Goal: Transaction & Acquisition: Purchase product/service

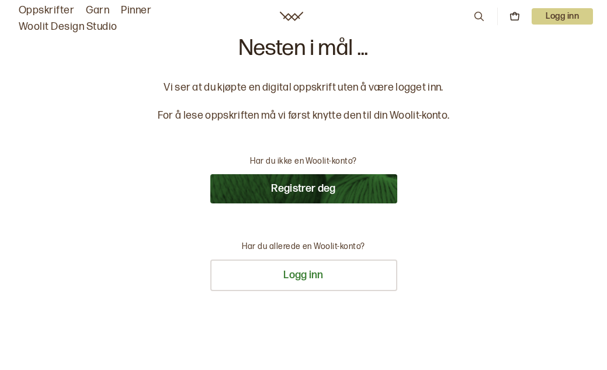
click at [344, 186] on button "Registrer deg" at bounding box center [303, 188] width 187 height 29
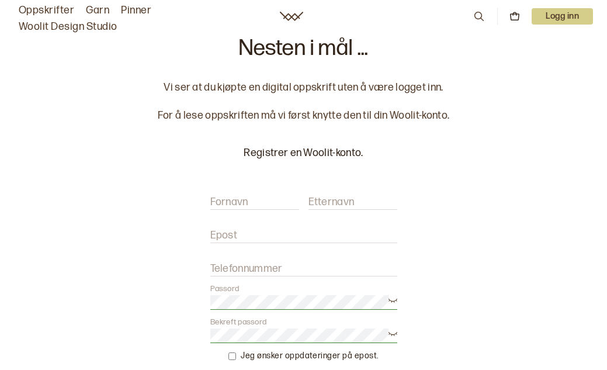
click at [222, 196] on label "Fornavn" at bounding box center [229, 202] width 38 height 14
click at [222, 196] on input "Fornavn" at bounding box center [254, 202] width 89 height 15
type input "Wenche"
click at [326, 202] on label "Etternavn" at bounding box center [332, 202] width 46 height 14
click at [326, 202] on input "Etternavn" at bounding box center [353, 202] width 89 height 15
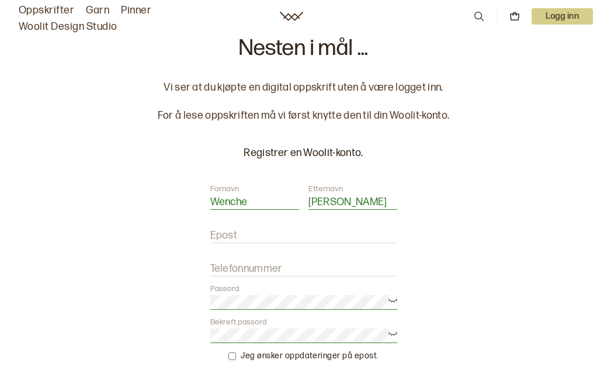
type input "Tomren Jensen"
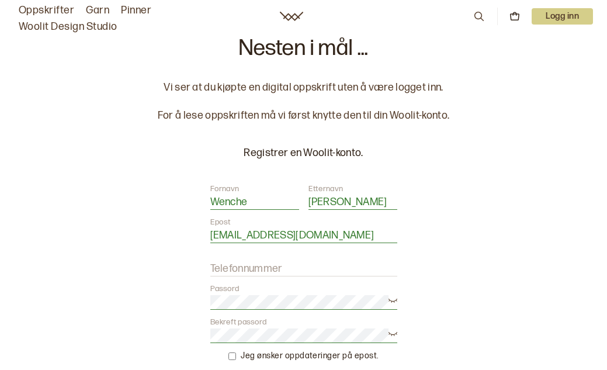
type input "wentoje@yahoo.no"
click at [272, 271] on label "Telefonnummer" at bounding box center [246, 269] width 72 height 14
click at [272, 271] on input "Telefonnummer" at bounding box center [303, 269] width 187 height 15
type input "99609017"
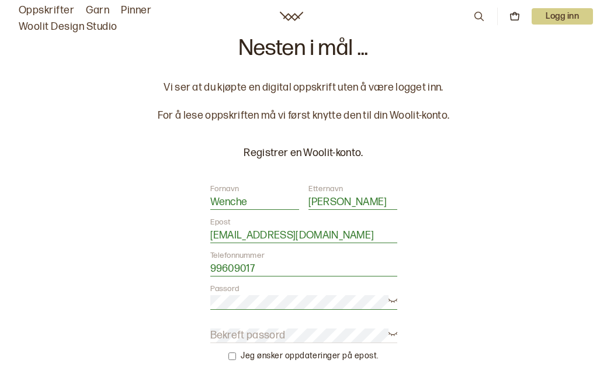
click at [243, 331] on label "Bekreft passord" at bounding box center [247, 336] width 75 height 14
click at [233, 355] on input "checkbox" at bounding box center [233, 356] width 8 height 8
checkbox input "true"
click at [592, 342] on div "Nesten i mål ... Vi ser at du kjøpte en digital oppskrift uten å være logget in…" at bounding box center [303, 335] width 607 height 671
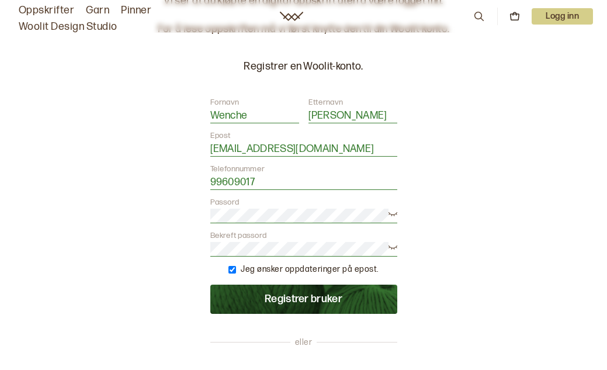
scroll to position [99, 0]
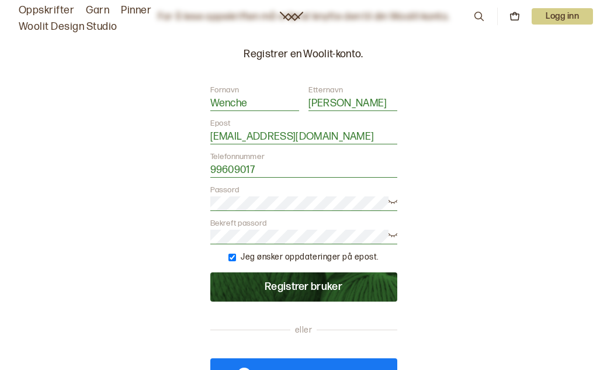
click at [314, 288] on button "Registrer bruker" at bounding box center [303, 286] width 187 height 29
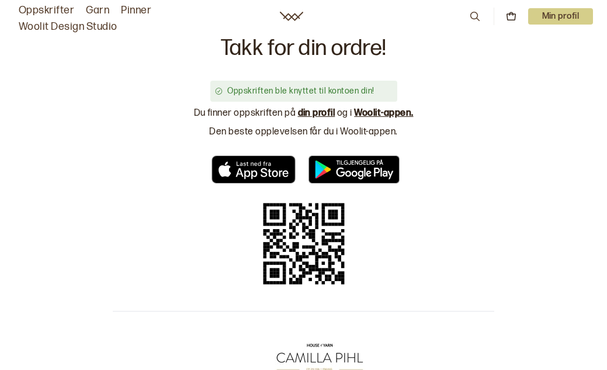
click at [310, 115] on link "din profil" at bounding box center [316, 113] width 37 height 11
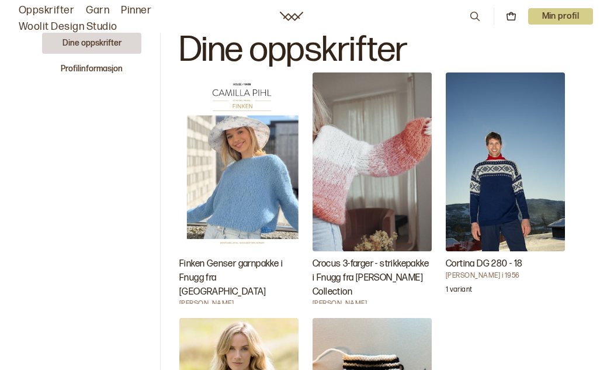
click at [252, 204] on img "Finken Genser garnpakke i Fnugg fra House of Yarn" at bounding box center [238, 161] width 119 height 179
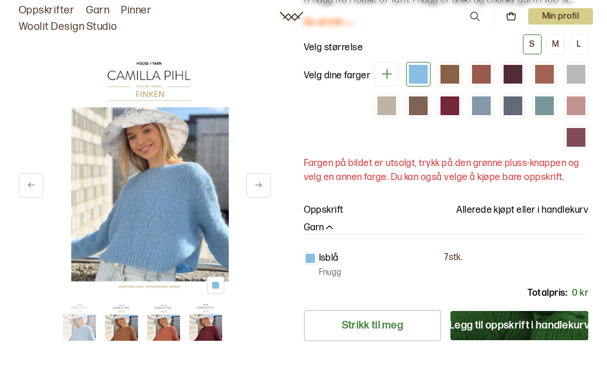
scroll to position [185, 0]
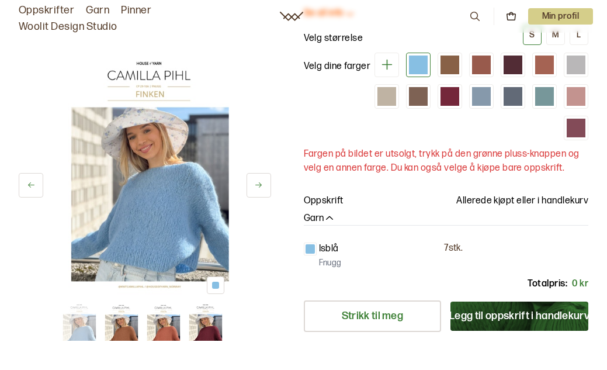
click at [331, 213] on icon "button" at bounding box center [330, 219] width 12 height 12
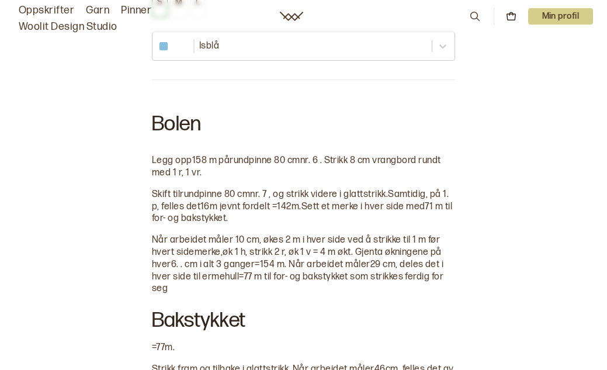
scroll to position [758, 0]
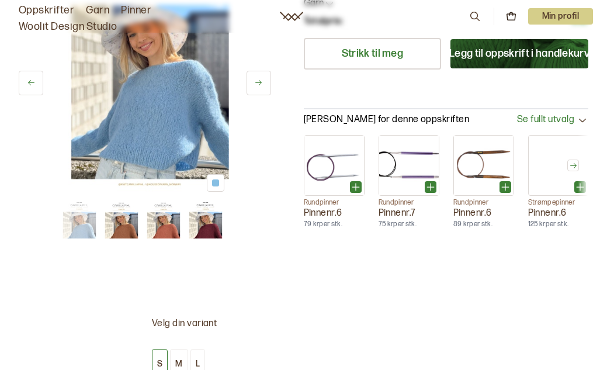
scroll to position [343, 0]
